Goal: Information Seeking & Learning: Learn about a topic

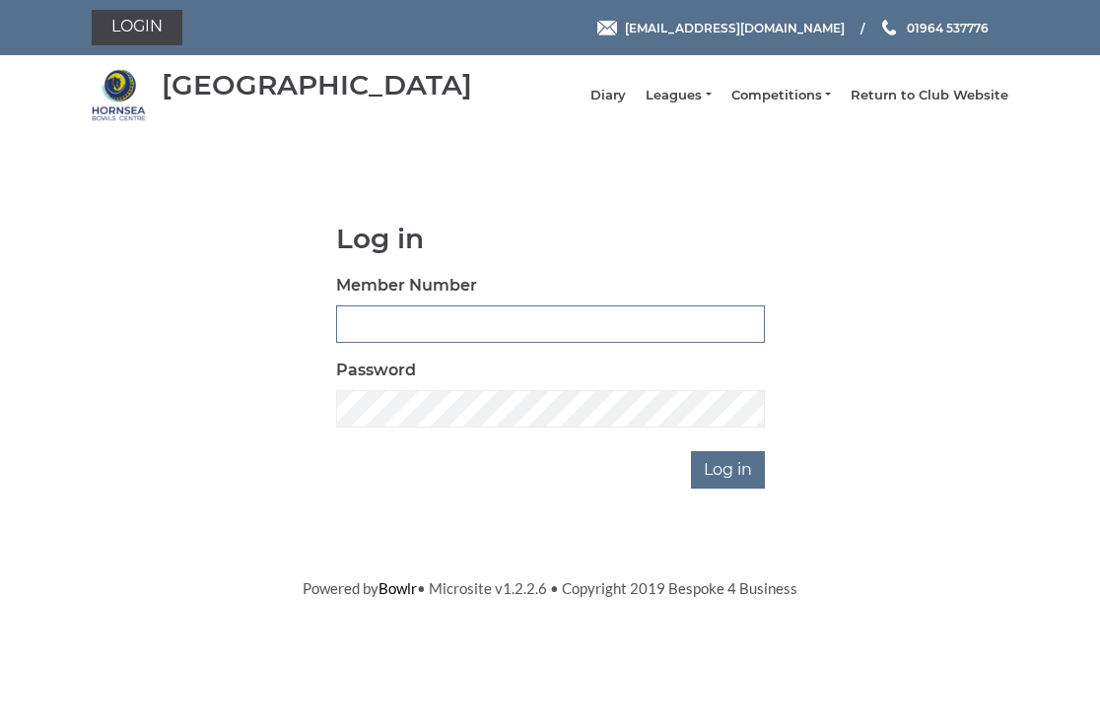
type input "0326"
click at [729, 489] on input "Log in" at bounding box center [728, 469] width 74 height 37
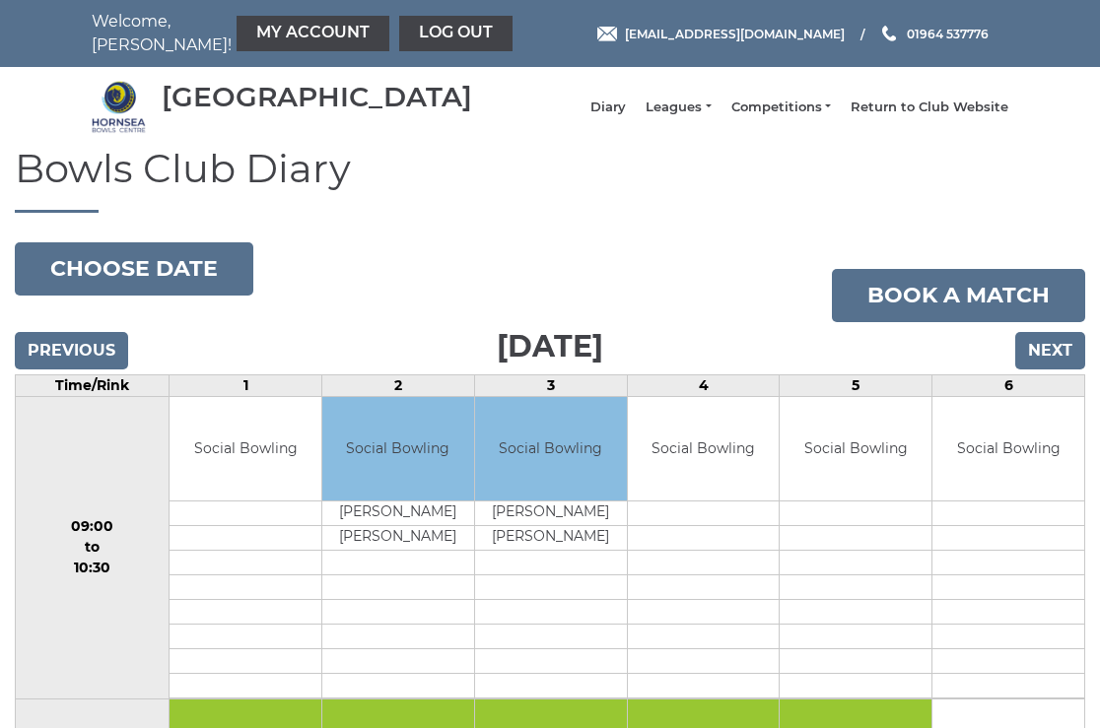
click at [68, 370] on input "Previous" at bounding box center [71, 350] width 113 height 37
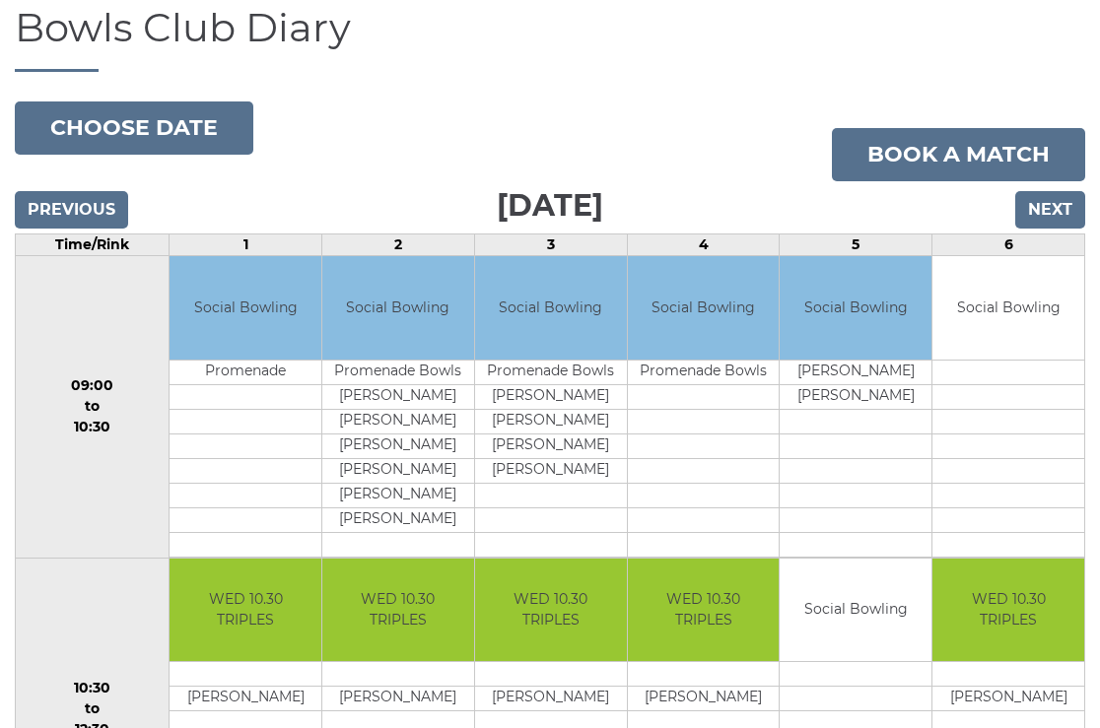
scroll to position [117, 0]
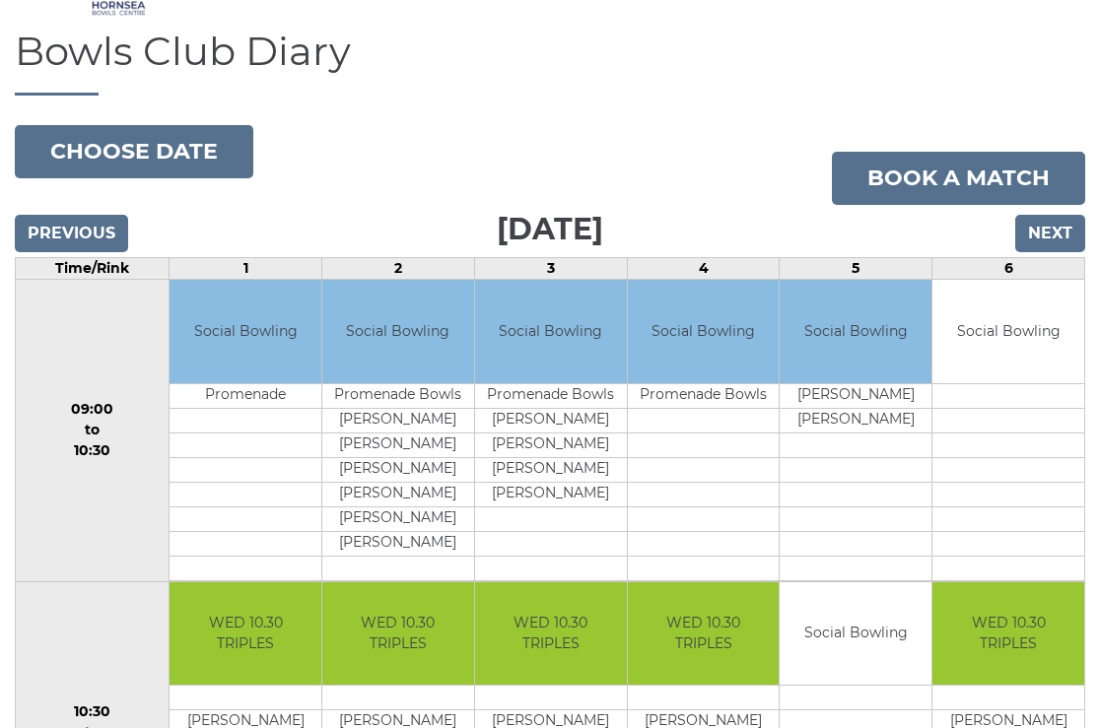
click at [1044, 247] on input "Next" at bounding box center [1050, 233] width 70 height 37
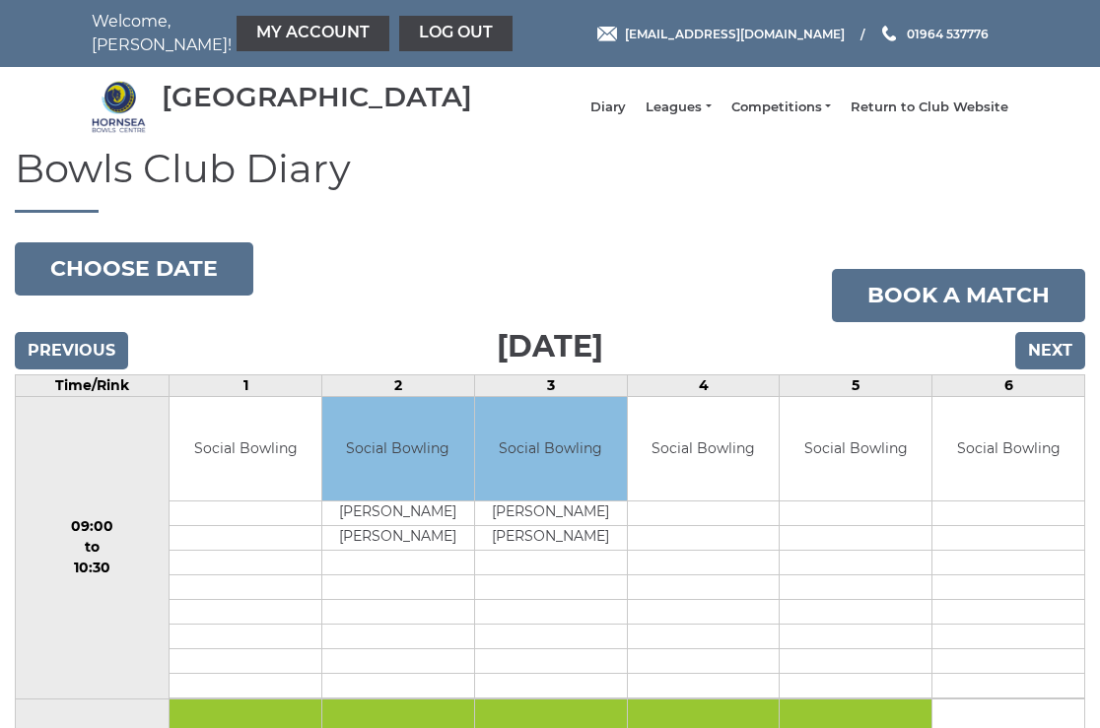
click at [1051, 365] on input "Next" at bounding box center [1050, 350] width 70 height 37
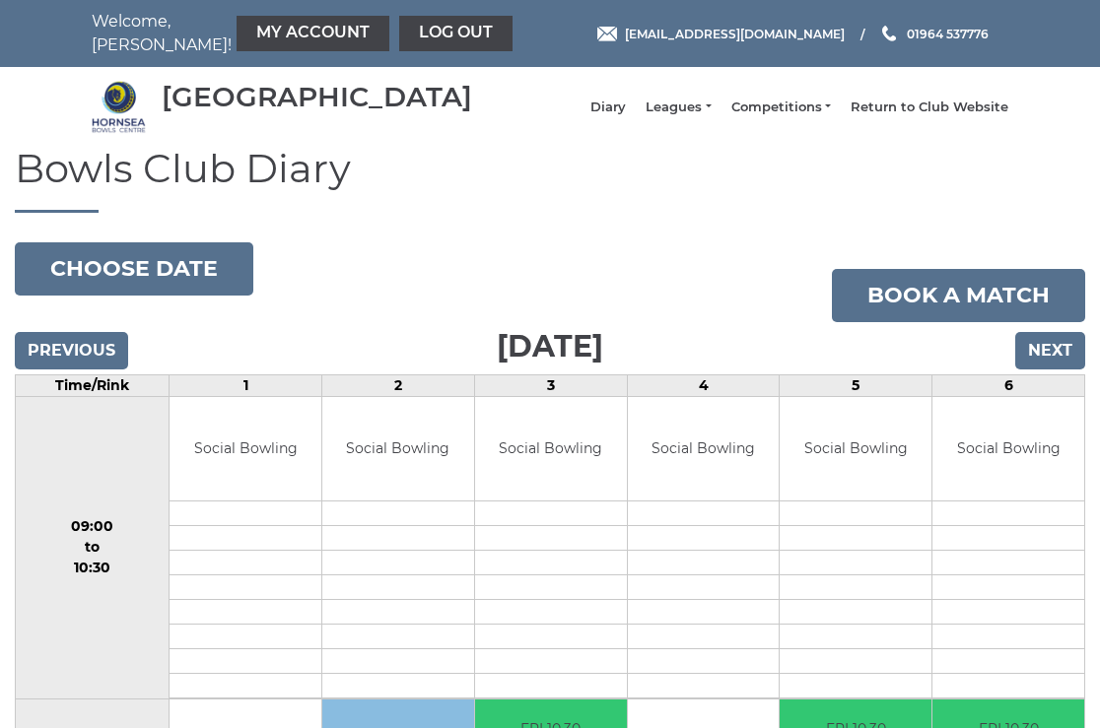
click at [1051, 365] on input "Next" at bounding box center [1050, 350] width 70 height 37
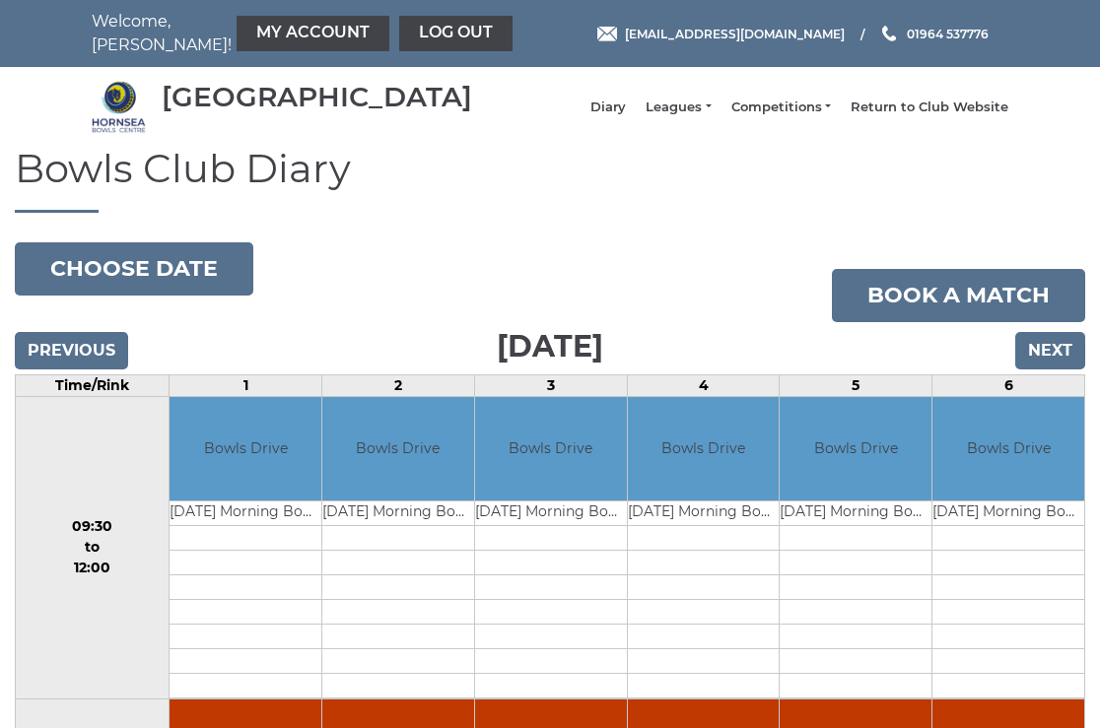
click at [1051, 365] on input "Next" at bounding box center [1050, 350] width 70 height 37
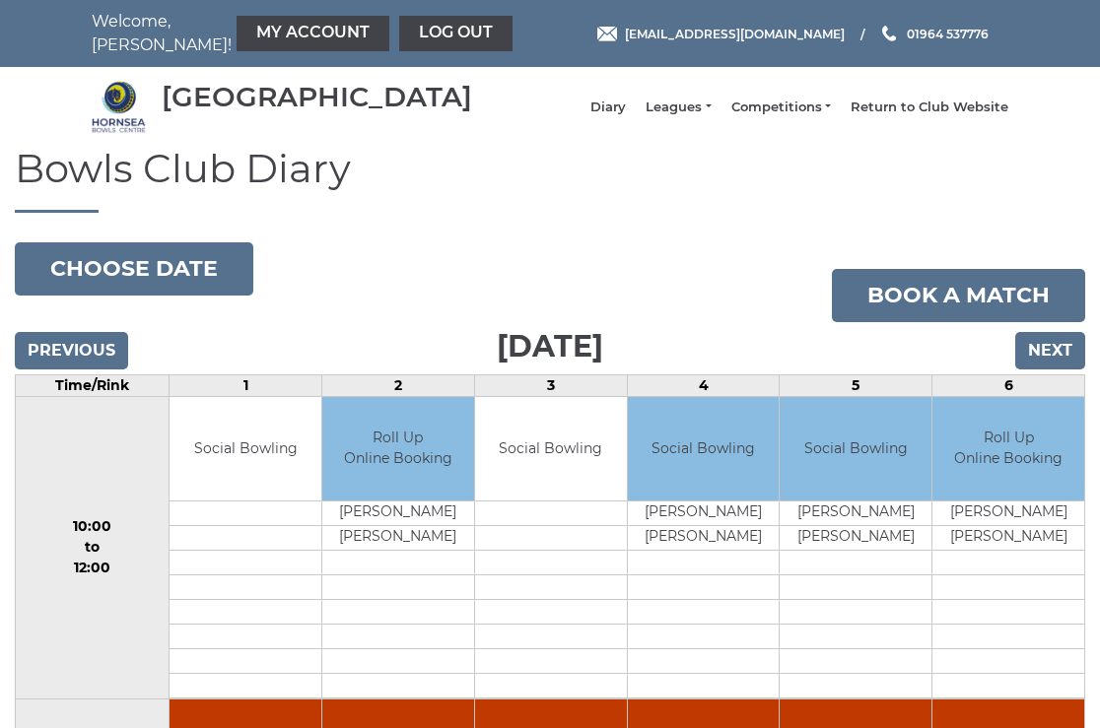
click at [1051, 365] on input "Next" at bounding box center [1050, 350] width 70 height 37
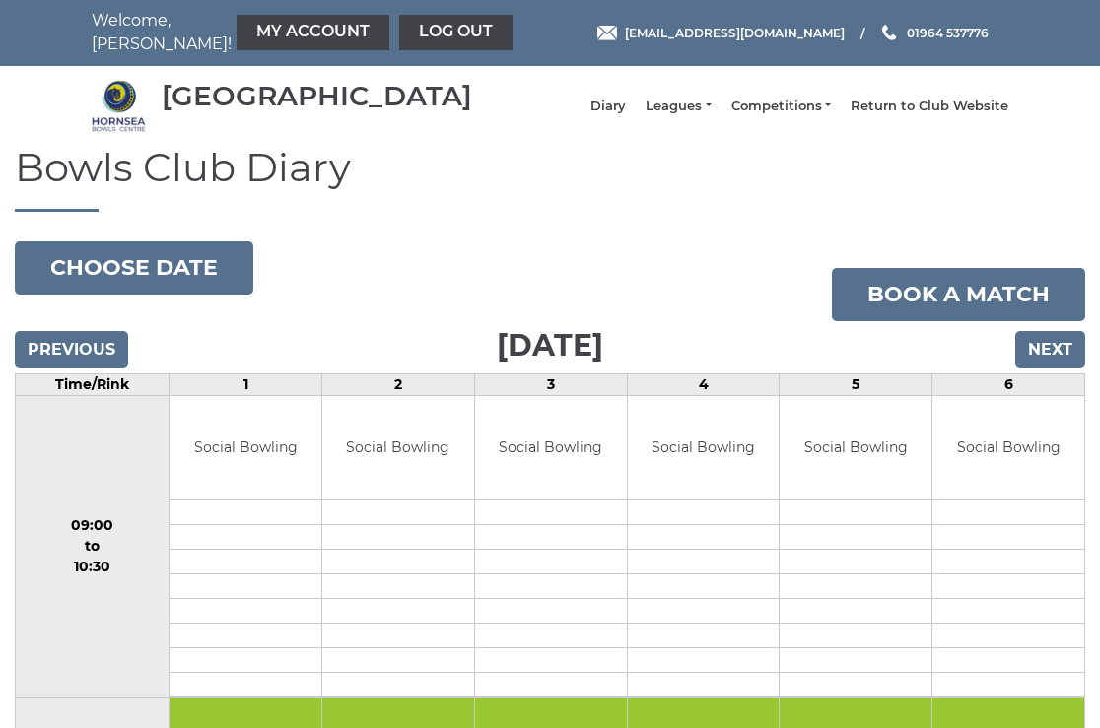
scroll to position [-1, 0]
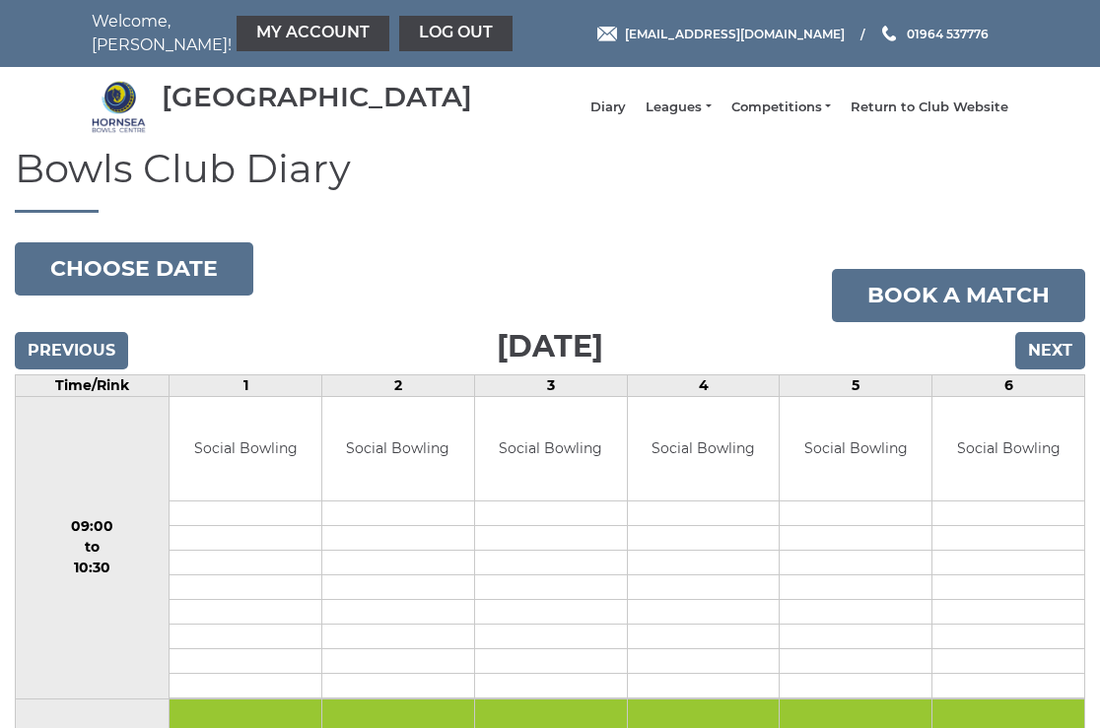
click at [1052, 363] on input "Next" at bounding box center [1050, 350] width 70 height 37
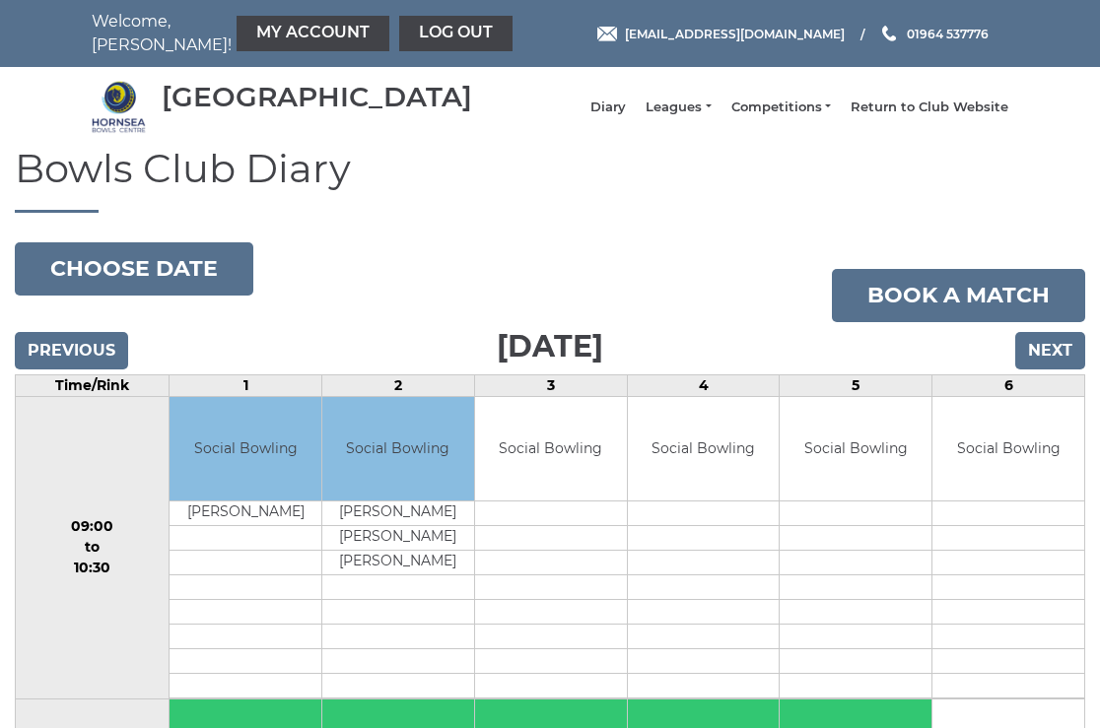
click at [1048, 367] on input "Next" at bounding box center [1050, 350] width 70 height 37
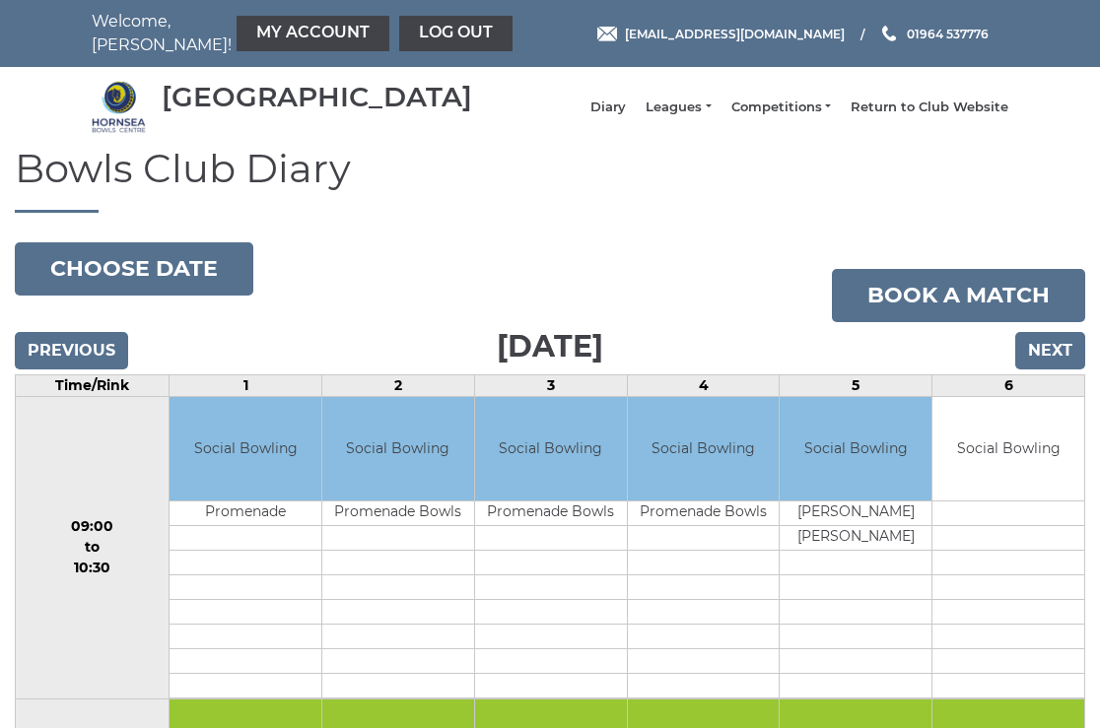
click at [1051, 362] on input "Next" at bounding box center [1050, 350] width 70 height 37
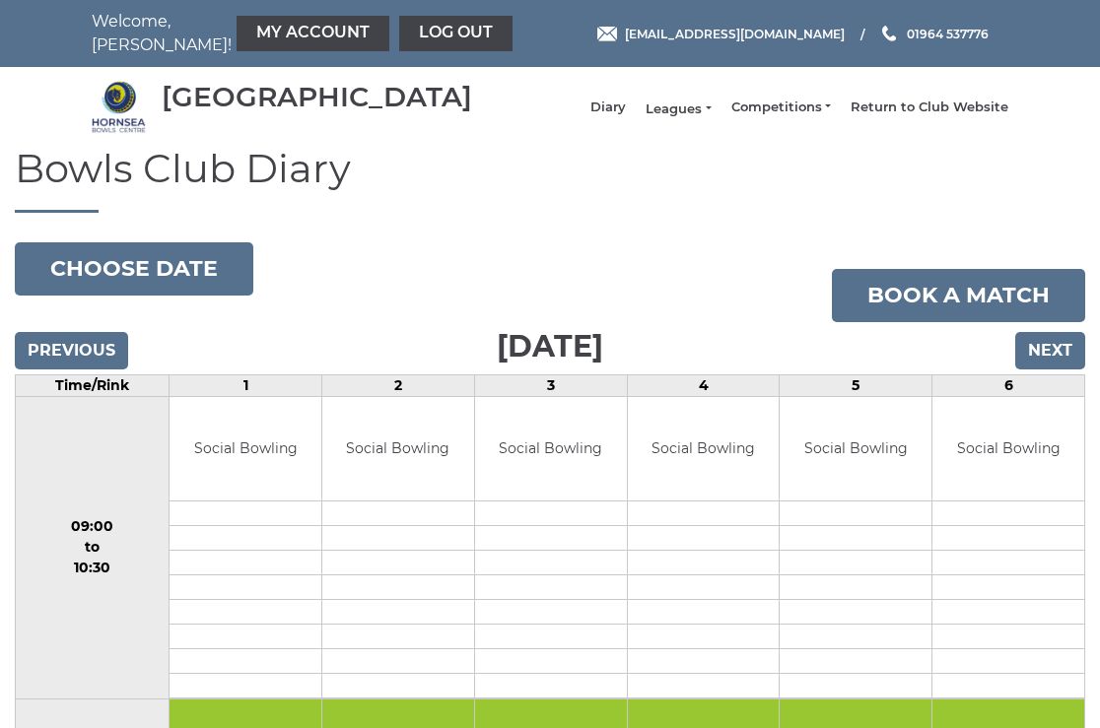
click at [693, 118] on link "Leagues" at bounding box center [678, 110] width 65 height 18
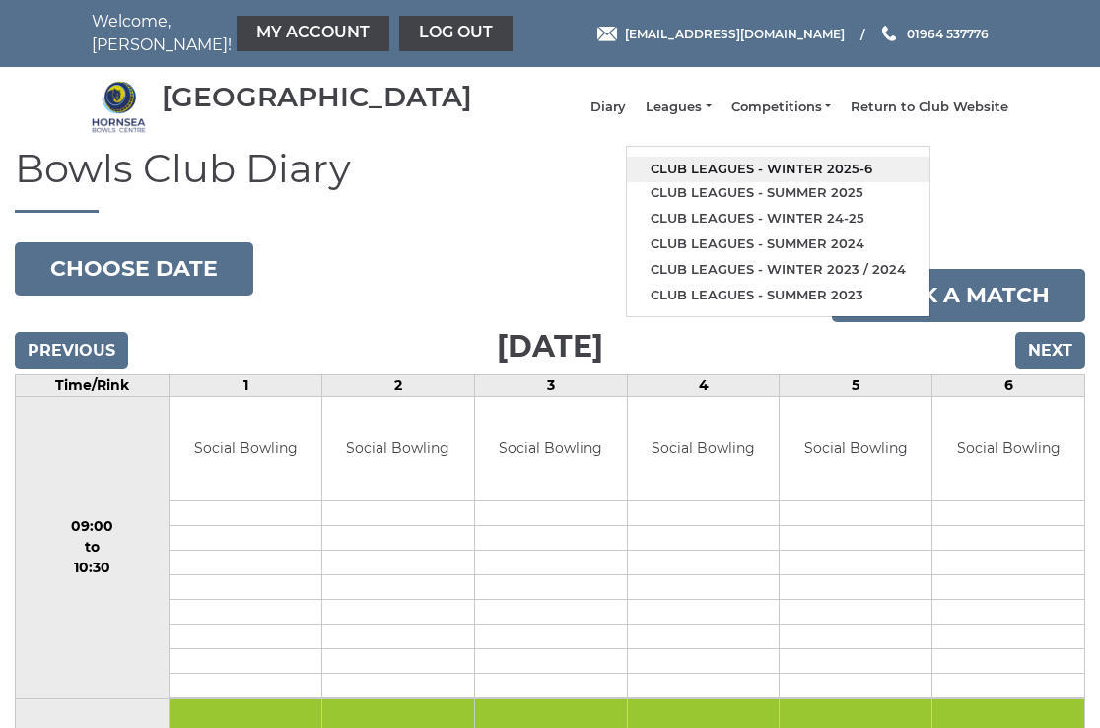
click at [736, 176] on link "Club leagues - Winter 2025-6" at bounding box center [778, 170] width 303 height 26
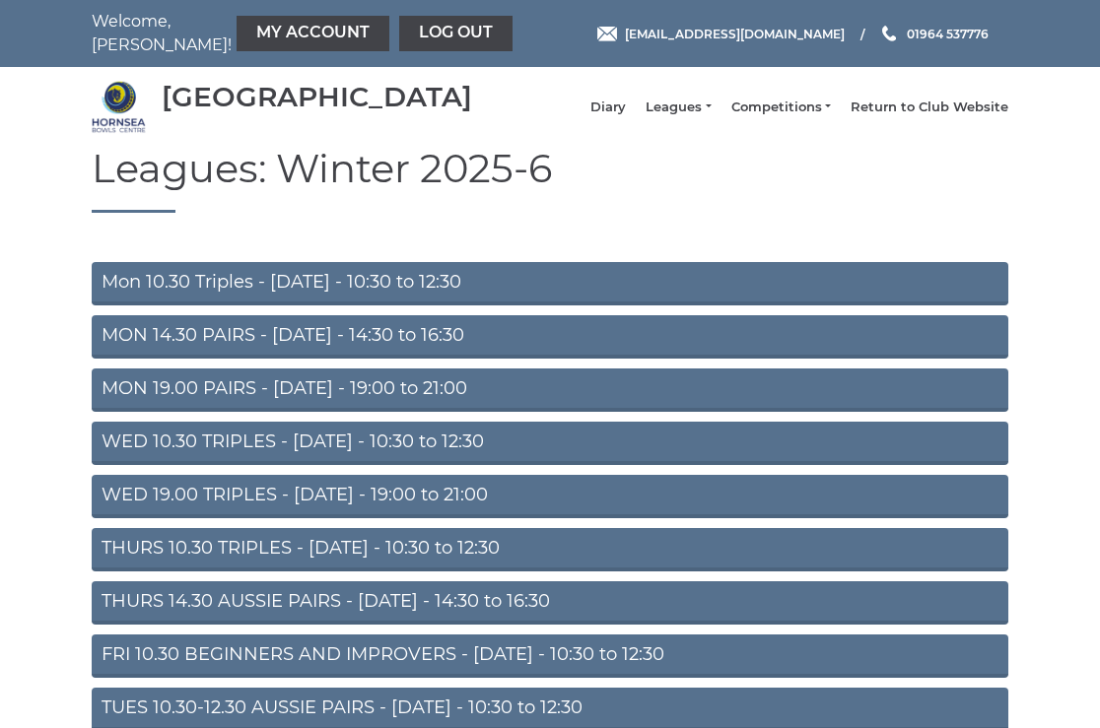
click at [312, 291] on link "Mon 10.30 Triples - Monday - 10:30 to 12:30" at bounding box center [550, 283] width 917 height 43
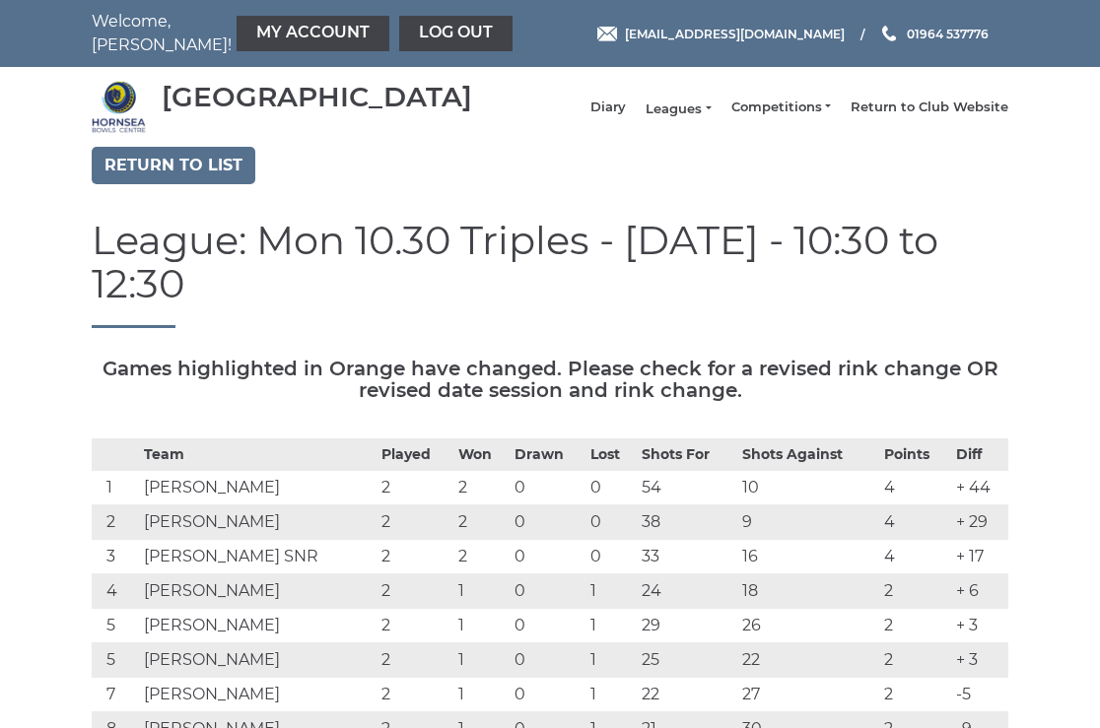
click at [692, 118] on link "Leagues" at bounding box center [678, 110] width 65 height 18
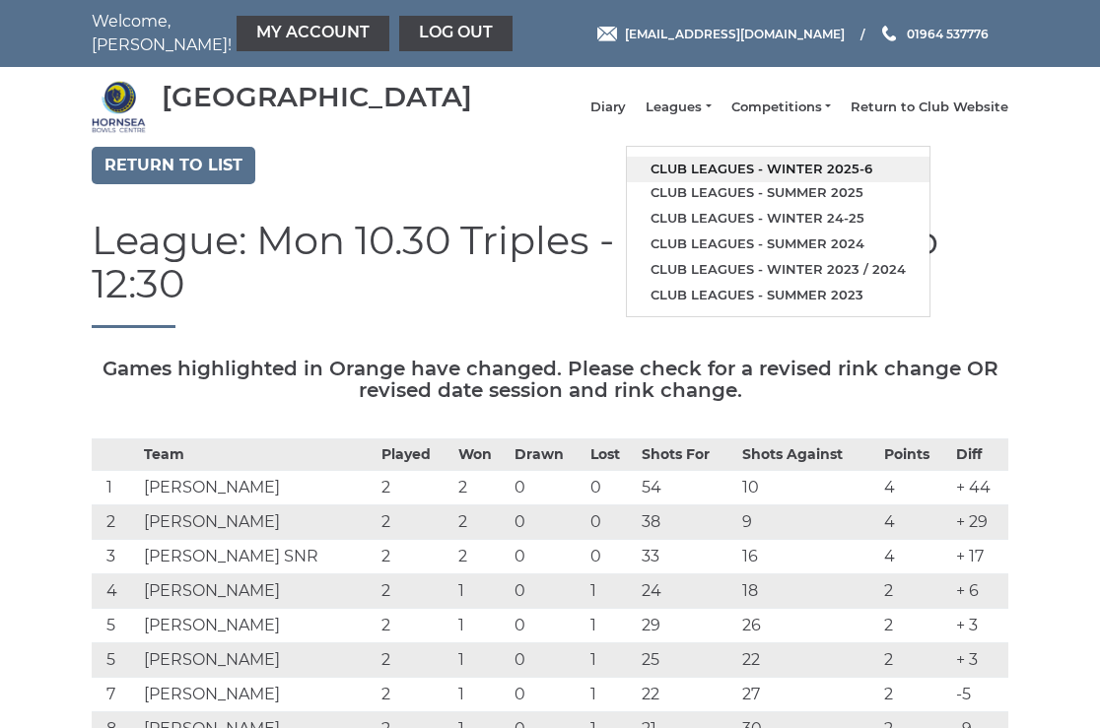
click at [745, 172] on link "Club leagues - Winter 2025-6" at bounding box center [778, 170] width 303 height 26
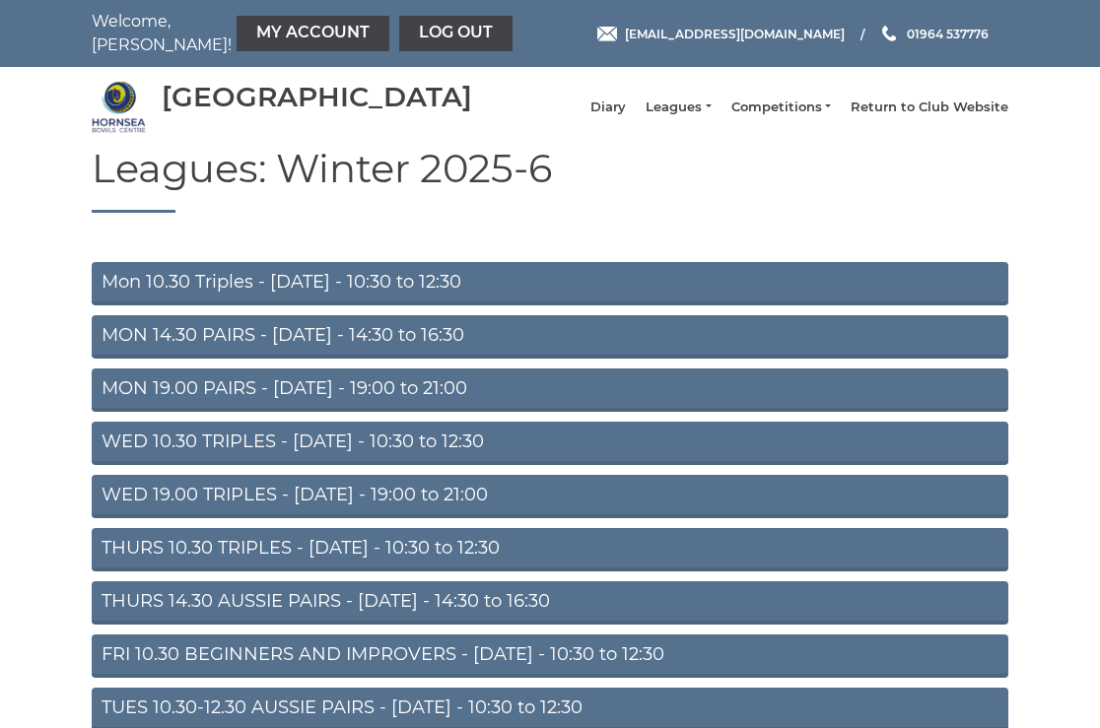
click at [292, 616] on link "THURS 14.30 AUSSIE PAIRS - [DATE] - 14:30 to 16:30" at bounding box center [550, 603] width 917 height 43
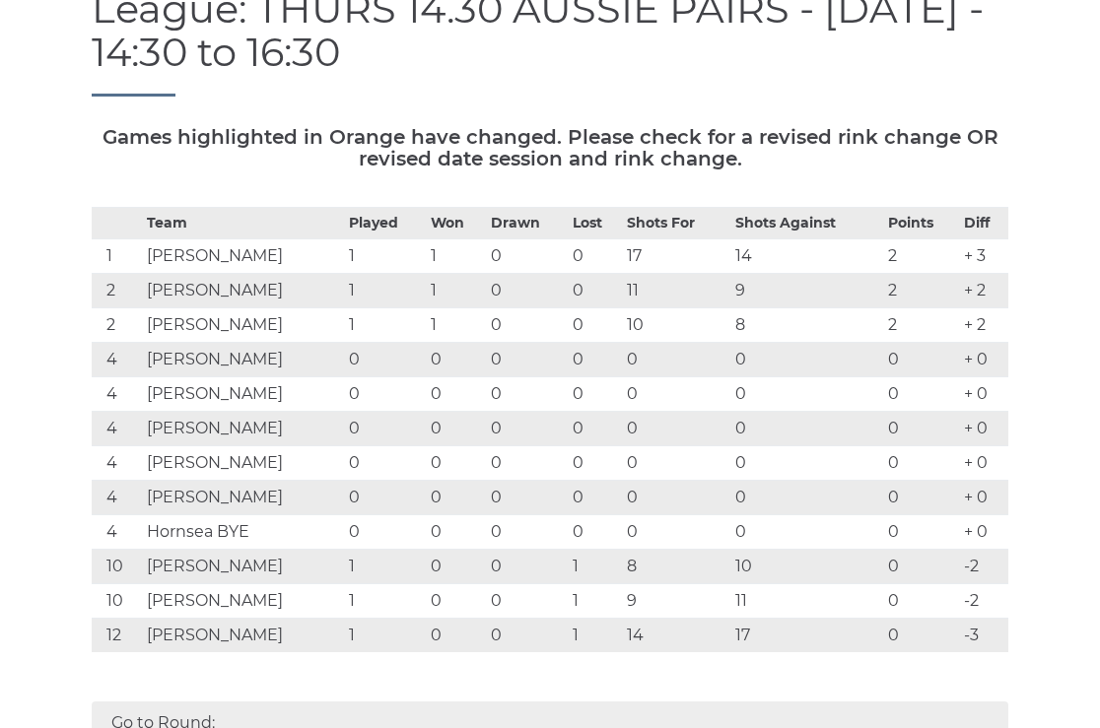
scroll to position [220, 0]
